Goal: Information Seeking & Learning: Learn about a topic

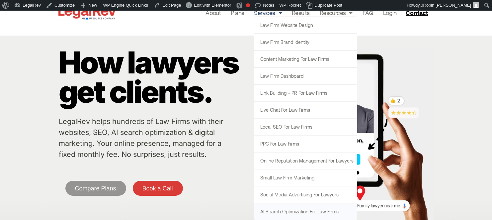
click at [294, 208] on link "AI Search Optimization for Law Firms" at bounding box center [305, 211] width 103 height 17
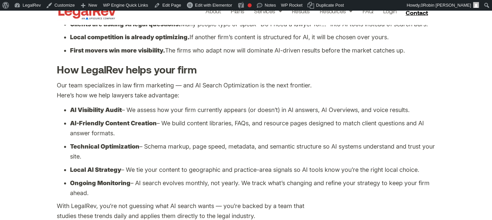
scroll to position [721, 0]
drag, startPoint x: 64, startPoint y: 98, endPoint x: 124, endPoint y: 187, distance: 108.1
click at [124, 187] on ul "AI Visibility Audit – We assess how your firm currently appears (or doesn’t) in…" at bounding box center [246, 151] width 379 height 93
copy ul "AI Visibility Audit – We assess how your firm currently appears (or doesn’t) in…"
